Goal: Information Seeking & Learning: Learn about a topic

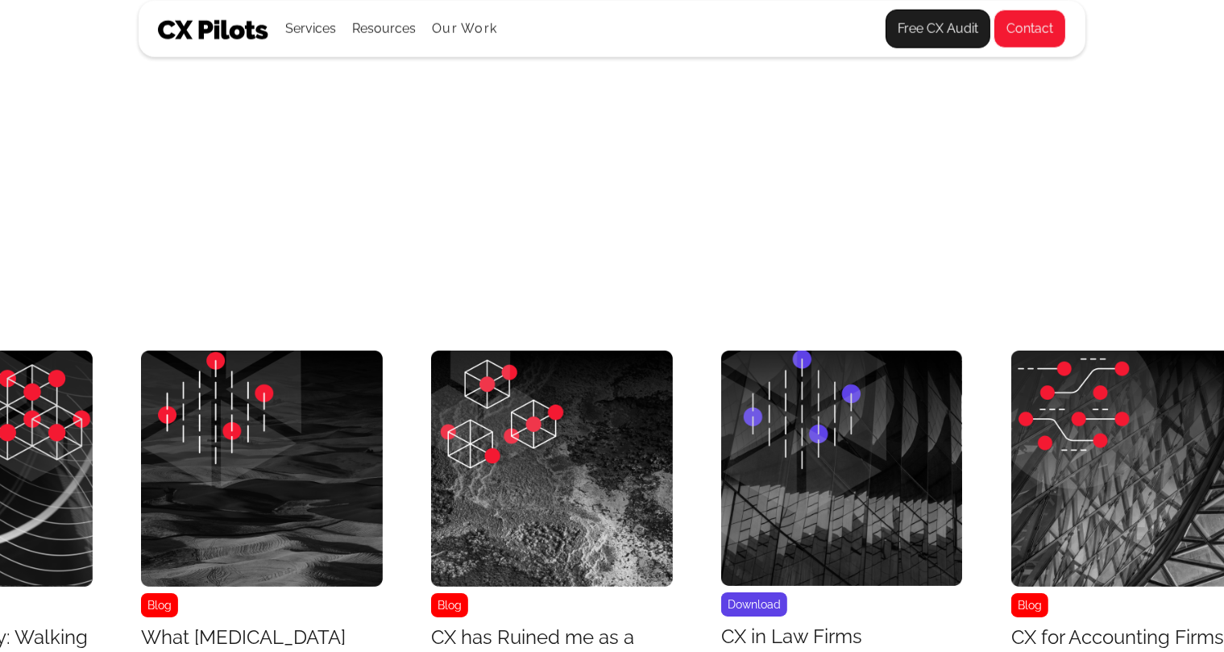
scroll to position [6439, 6924]
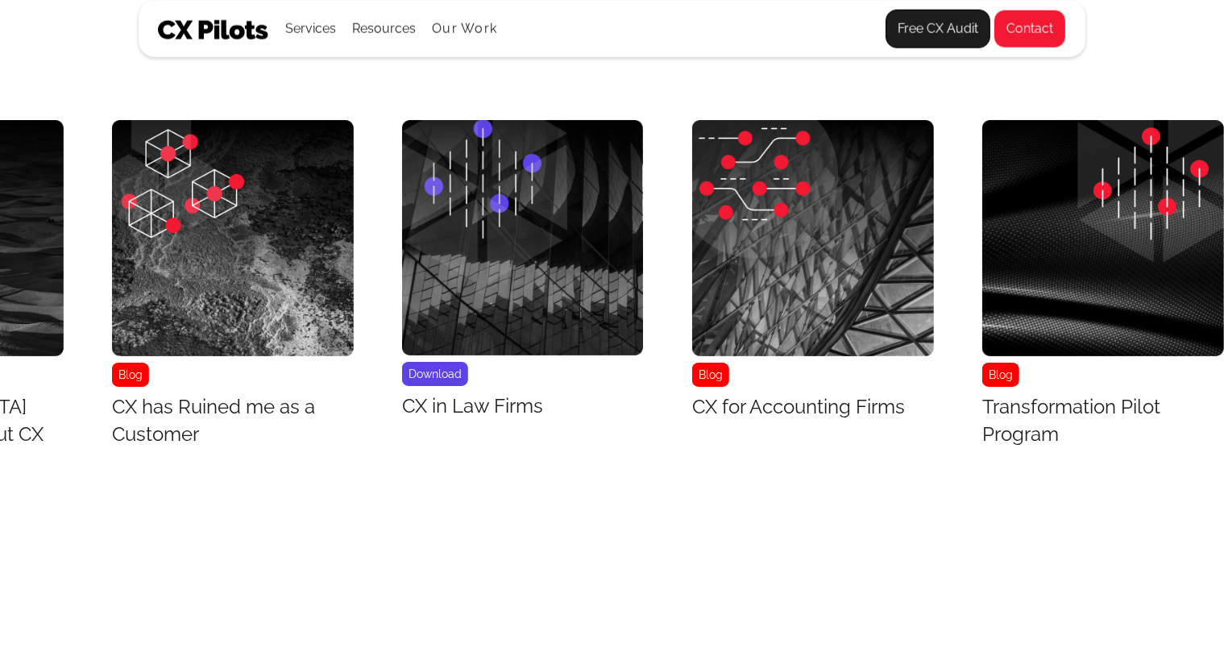
click at [1168, 316] on img "28 / 43" at bounding box center [1103, 237] width 242 height 235
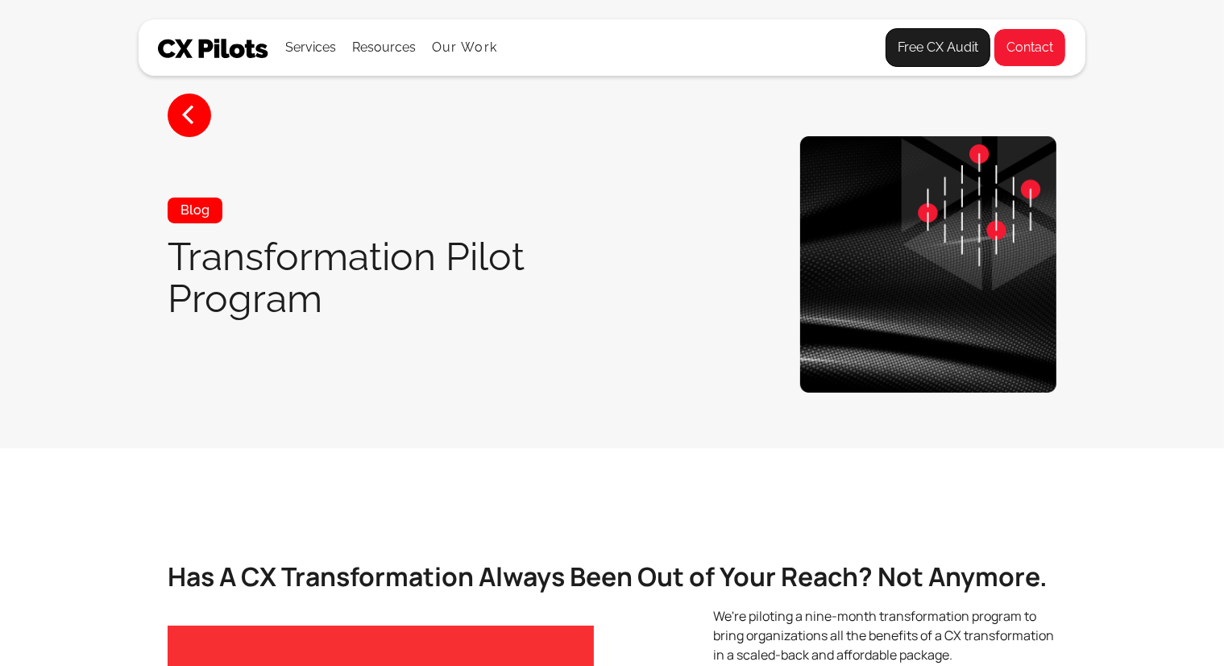
click at [1168, 316] on section "< Blog Transformation Pilot Program" at bounding box center [612, 224] width 1224 height 448
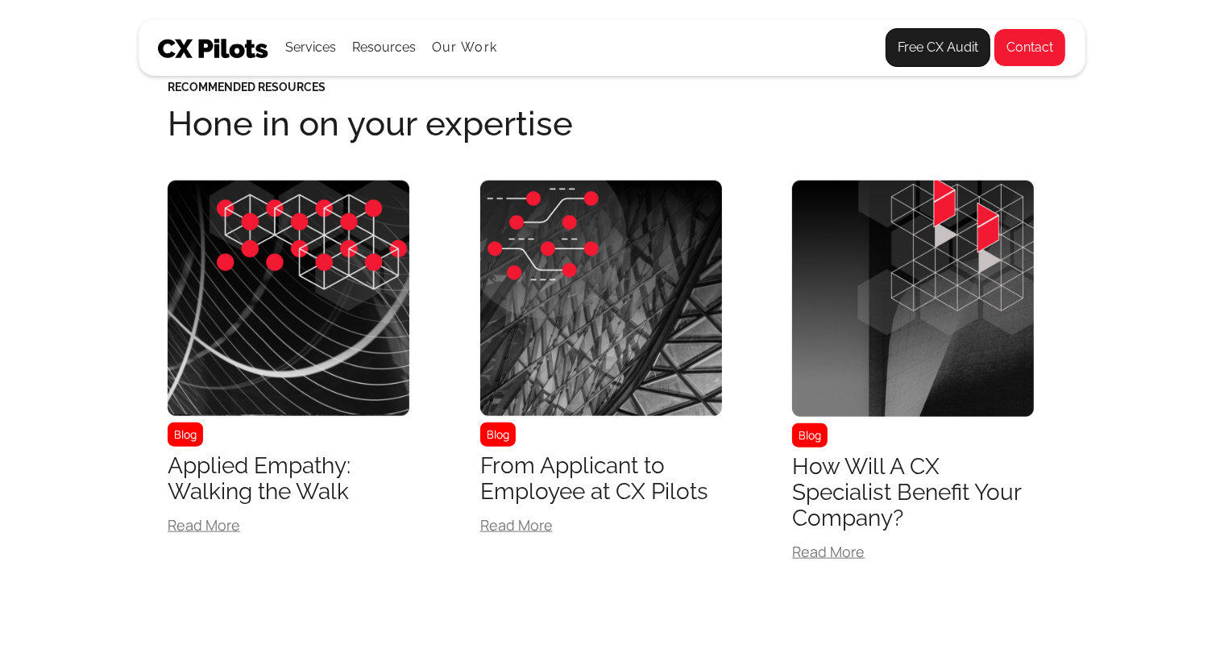
scroll to position [1762, 0]
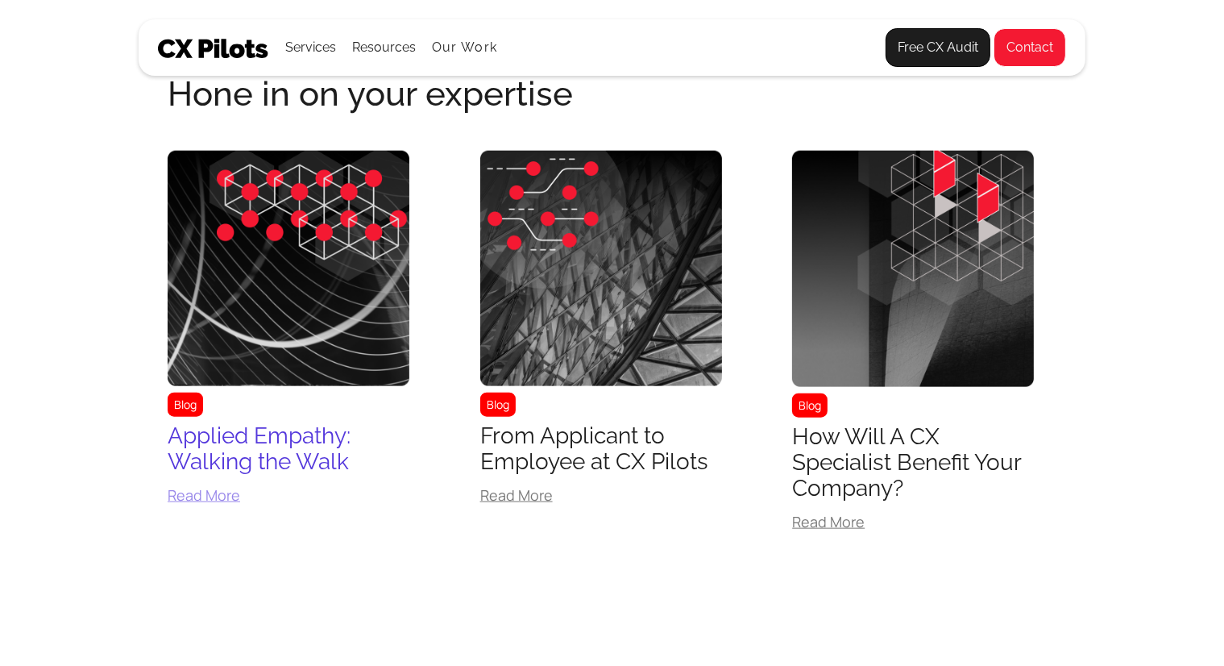
click at [348, 452] on div "Applied Empathy: Walking the Walk" at bounding box center [289, 449] width 242 height 52
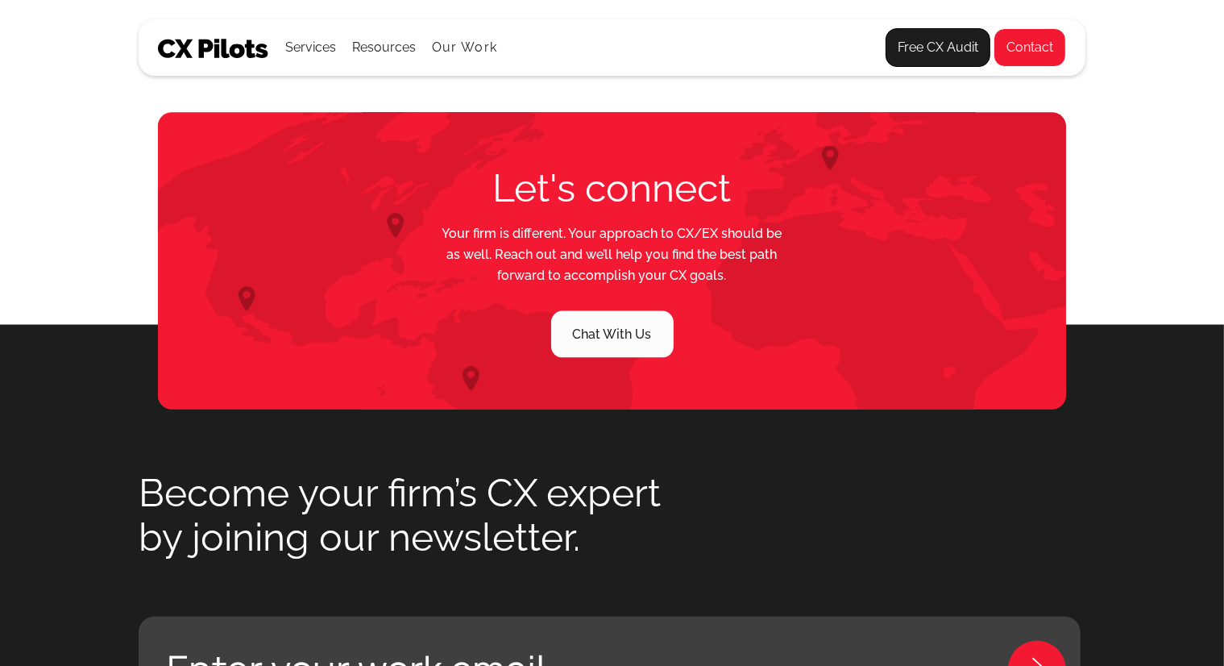
scroll to position [2656, 0]
